Goal: Find specific page/section: Find specific page/section

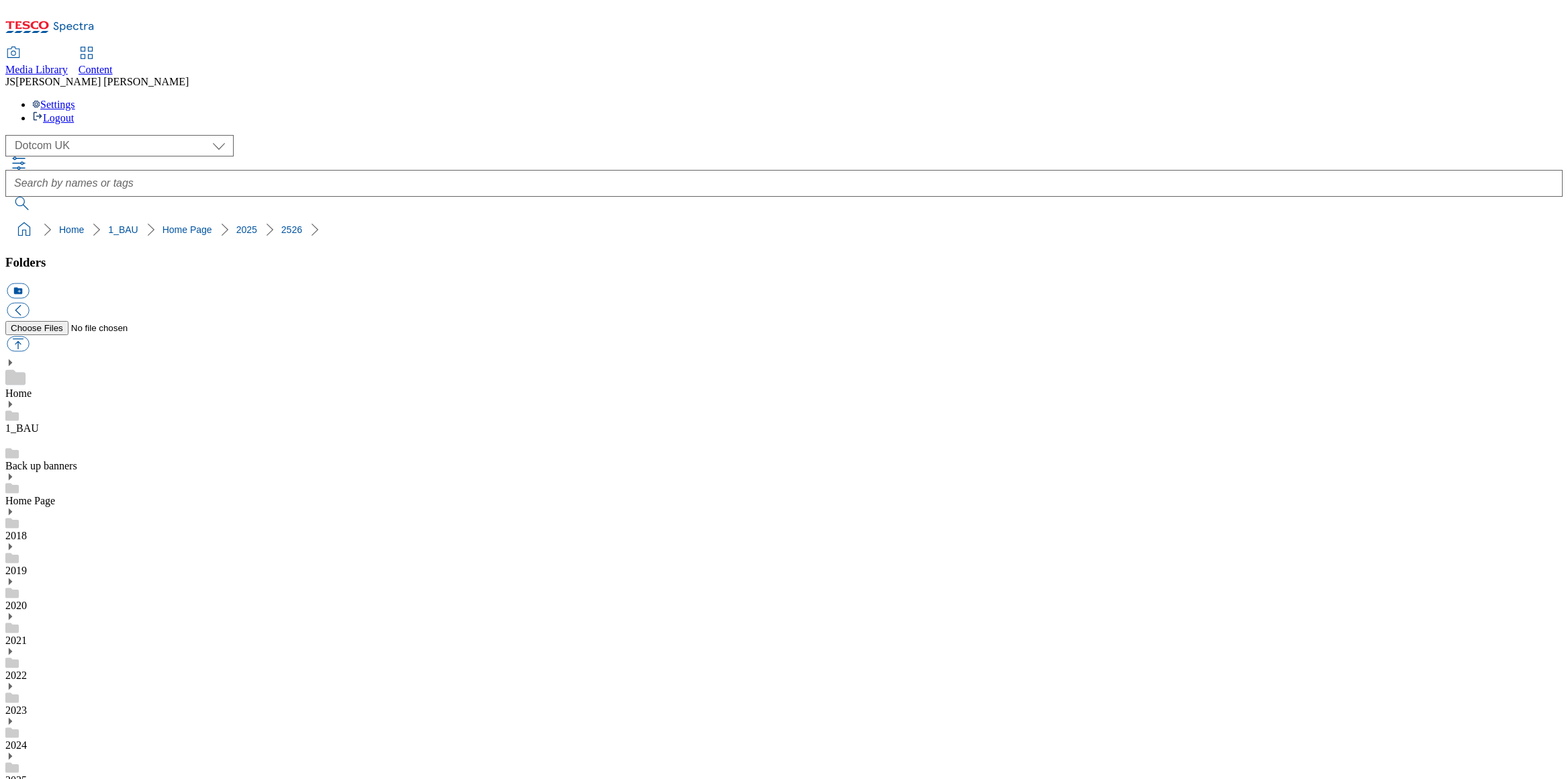
select select "flare-homepage"
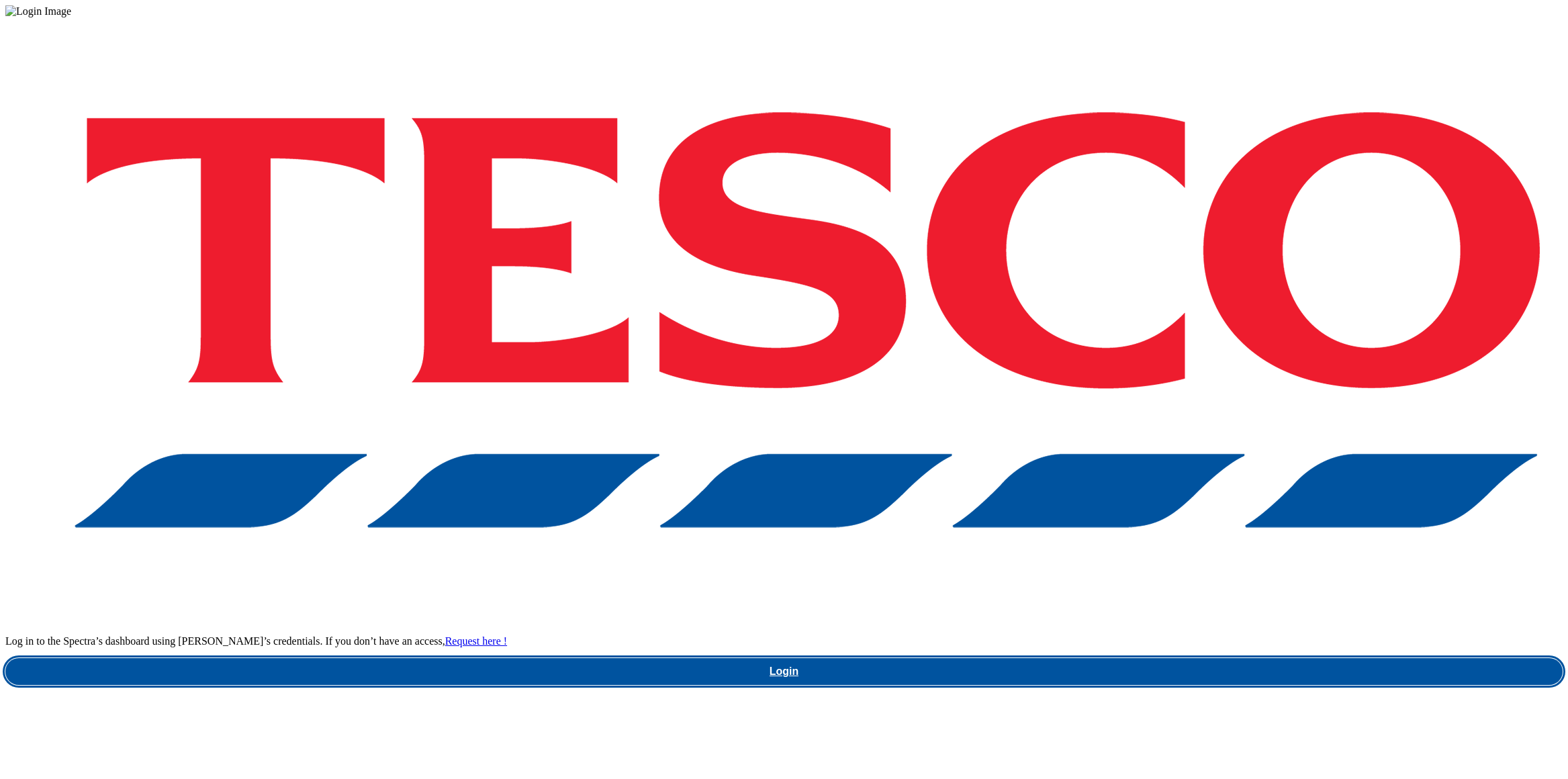
click at [1106, 658] on link "Login" at bounding box center [784, 671] width 1557 height 27
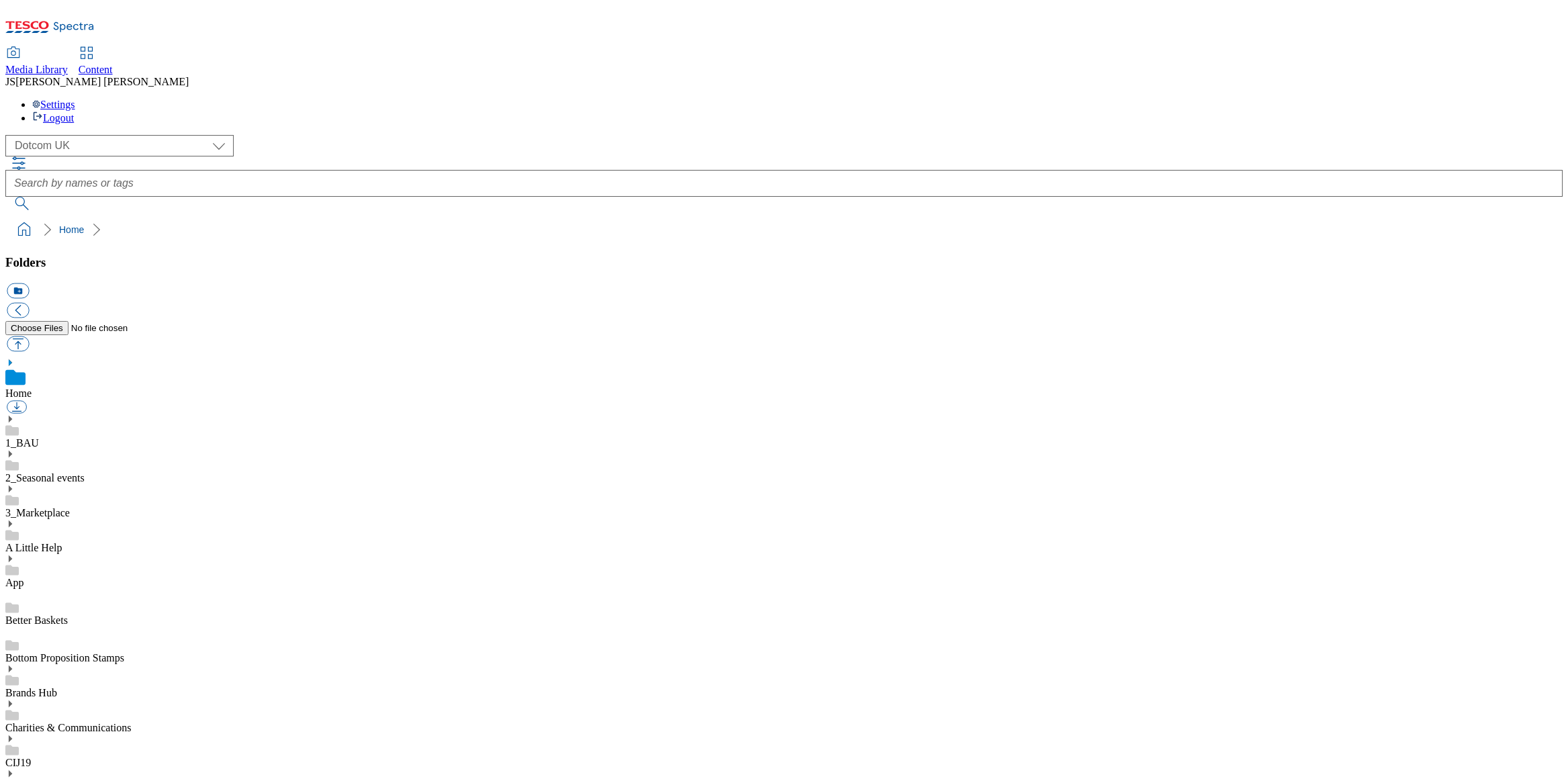
scroll to position [2, 0]
click at [104, 135] on select "Clubcard Marketing Dotcom UK GHS Marketing UK GHS ROI iGHS Marketing CE MCA CZ …" at bounding box center [120, 146] width 229 height 21
select select "flare-ghs-mktg"
click at [13, 628] on use at bounding box center [10, 631] width 3 height 7
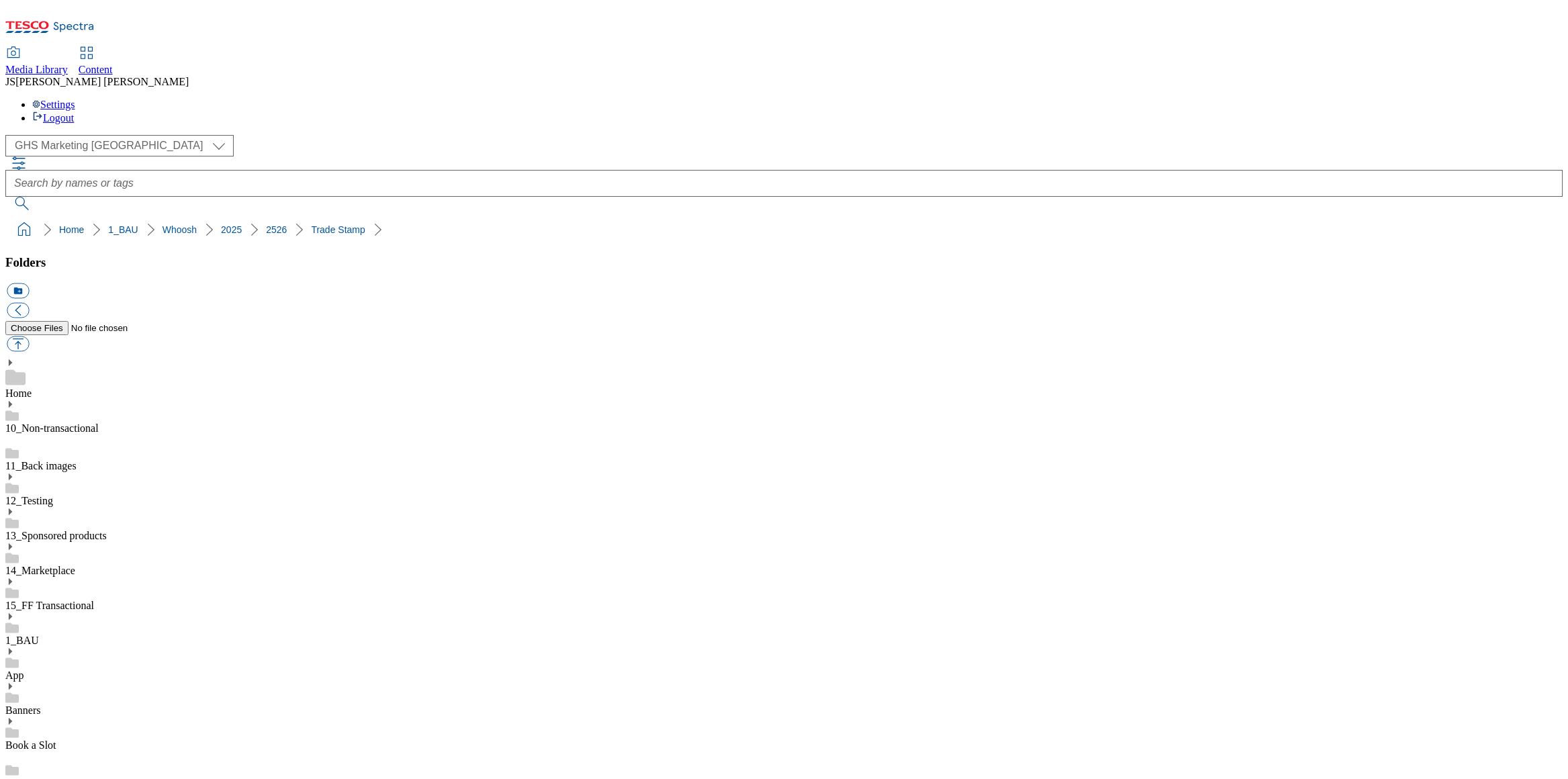
drag, startPoint x: 954, startPoint y: 384, endPoint x: 858, endPoint y: 309, distance: 121.8
drag, startPoint x: 957, startPoint y: 385, endPoint x: 924, endPoint y: 362, distance: 40.2
